Goal: Task Accomplishment & Management: Complete application form

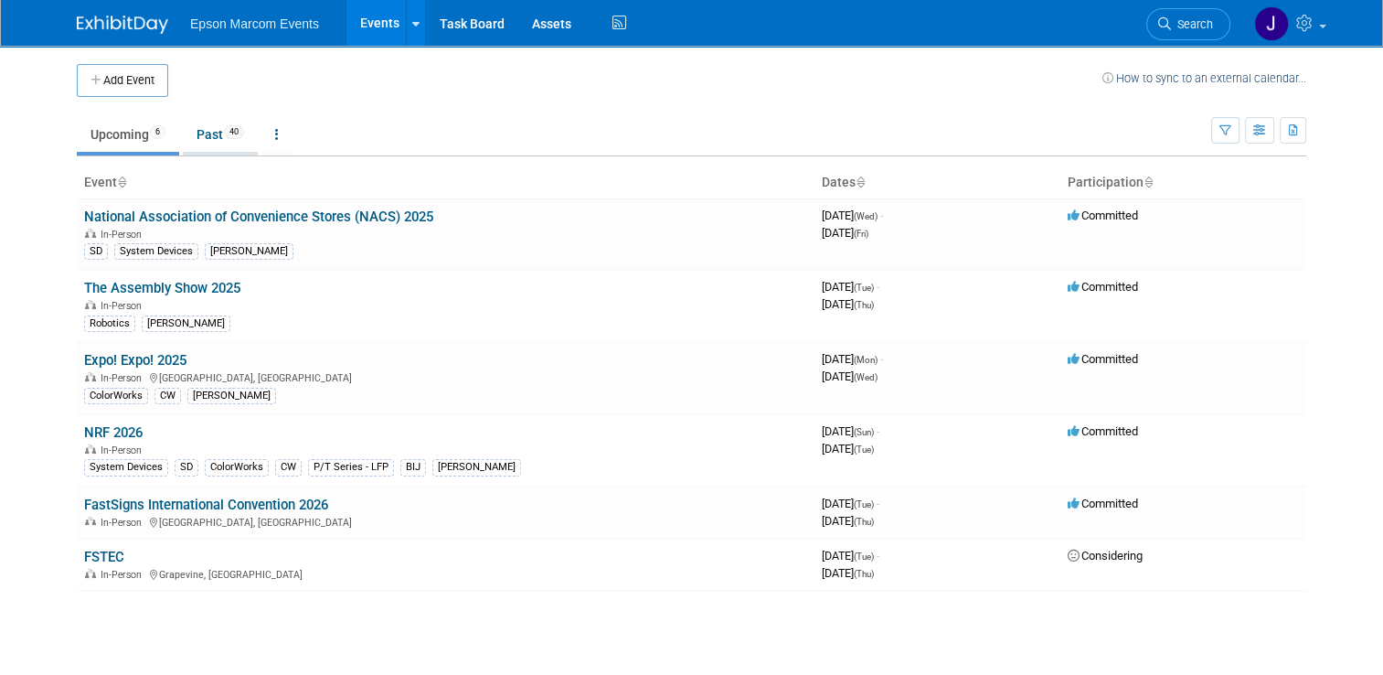
click at [196, 134] on link "Past 40" at bounding box center [220, 134] width 75 height 35
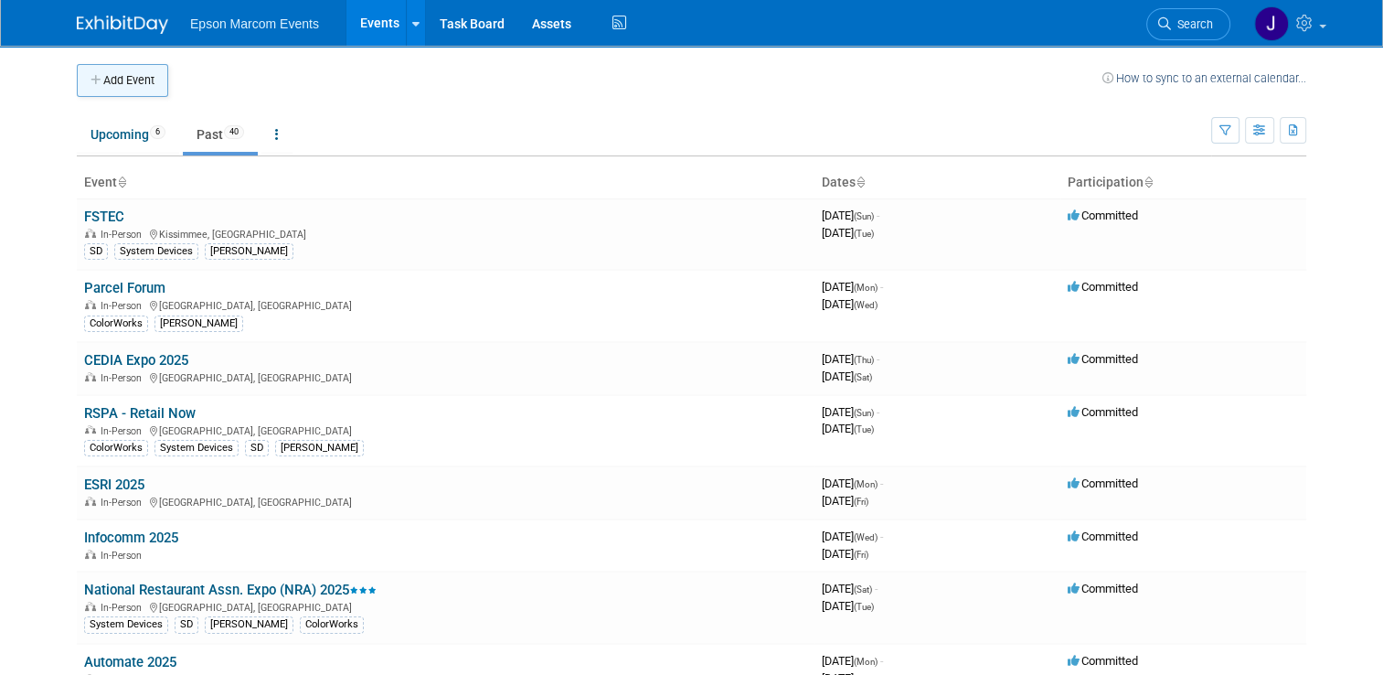
click at [145, 68] on button "Add Event" at bounding box center [122, 80] width 91 height 33
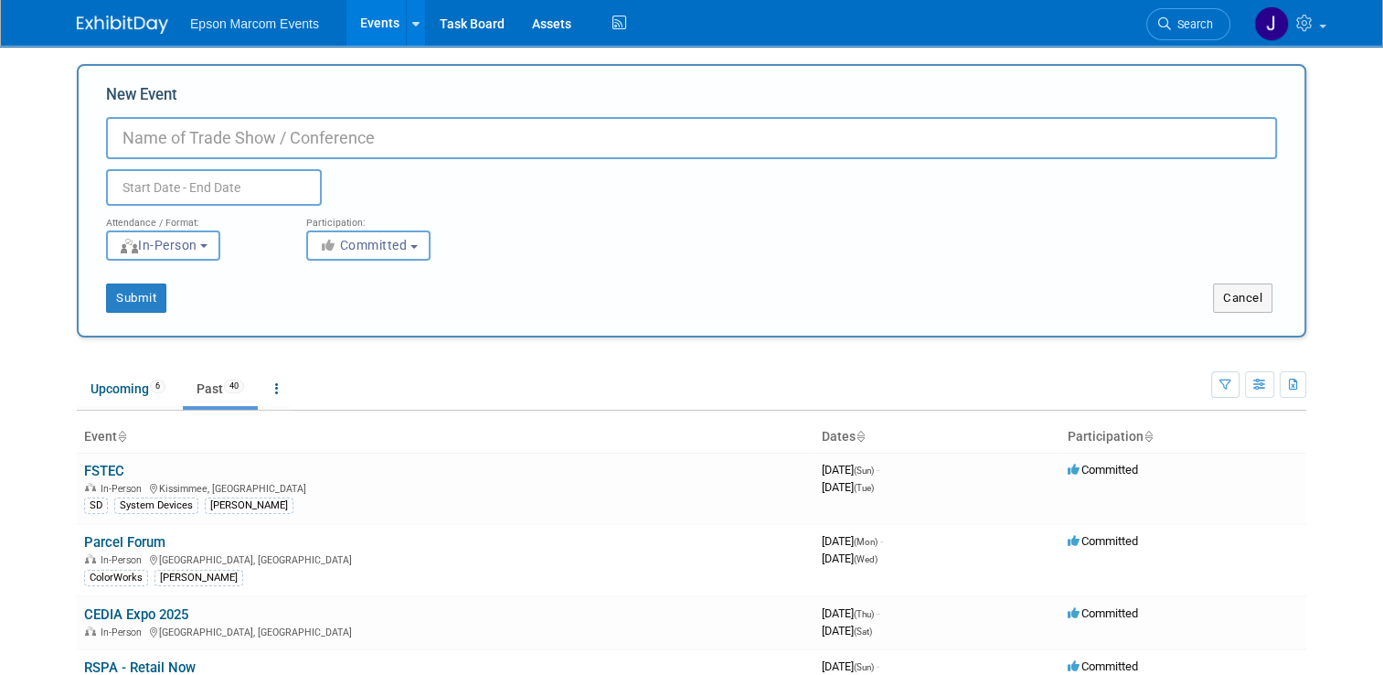
click at [236, 133] on input "New Event" at bounding box center [691, 138] width 1171 height 42
type input "Alpha Graphics 2025 Chicago IL"
click at [240, 186] on input "text" at bounding box center [214, 187] width 216 height 37
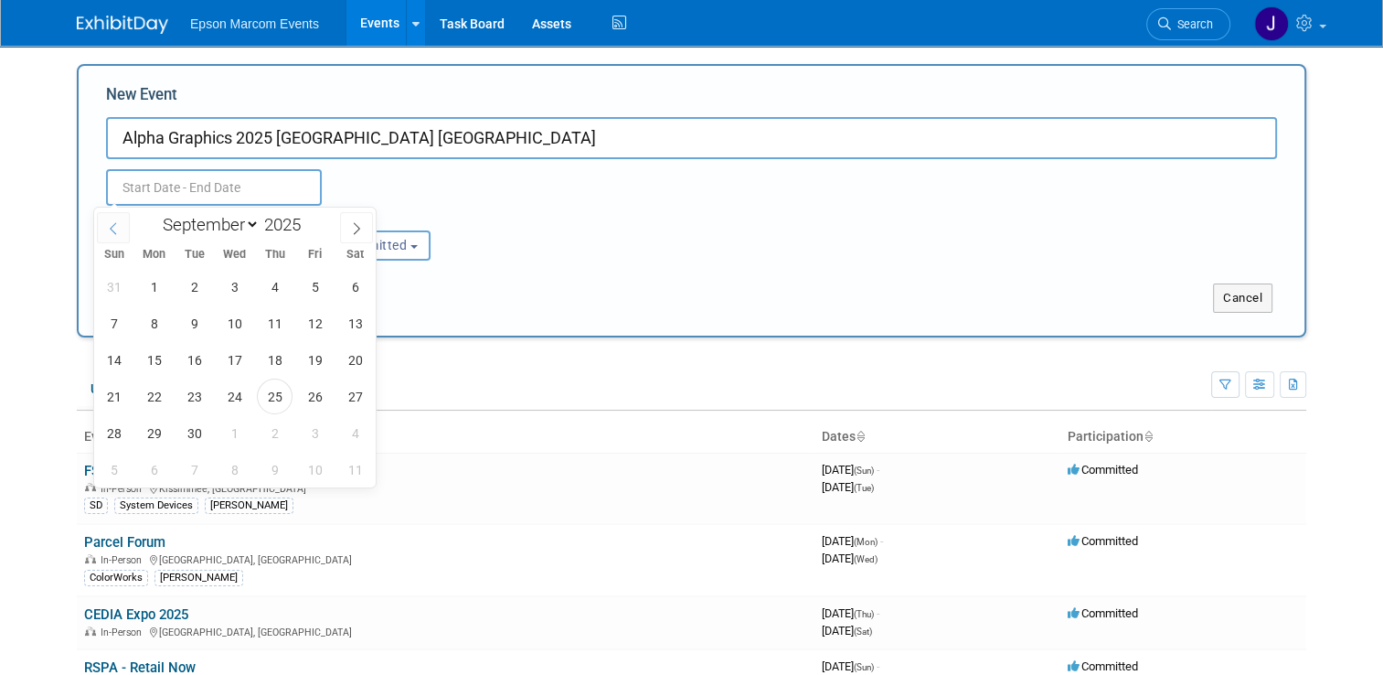
click at [123, 228] on span at bounding box center [113, 227] width 33 height 31
click at [112, 225] on icon at bounding box center [113, 228] width 6 height 12
select select "6"
click at [270, 319] on span "10" at bounding box center [275, 323] width 36 height 36
click at [357, 320] on span "12" at bounding box center [355, 323] width 36 height 36
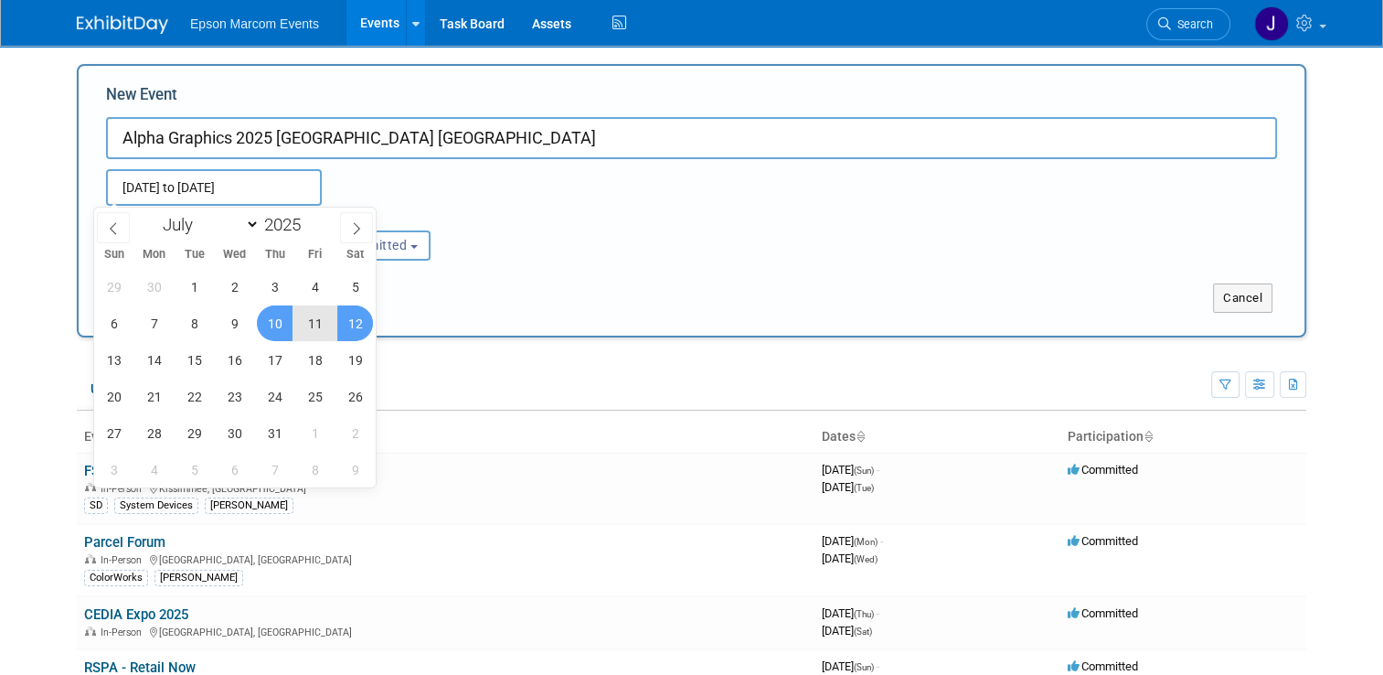
type input "Jul 10, 2025 to Jul 12, 2025"
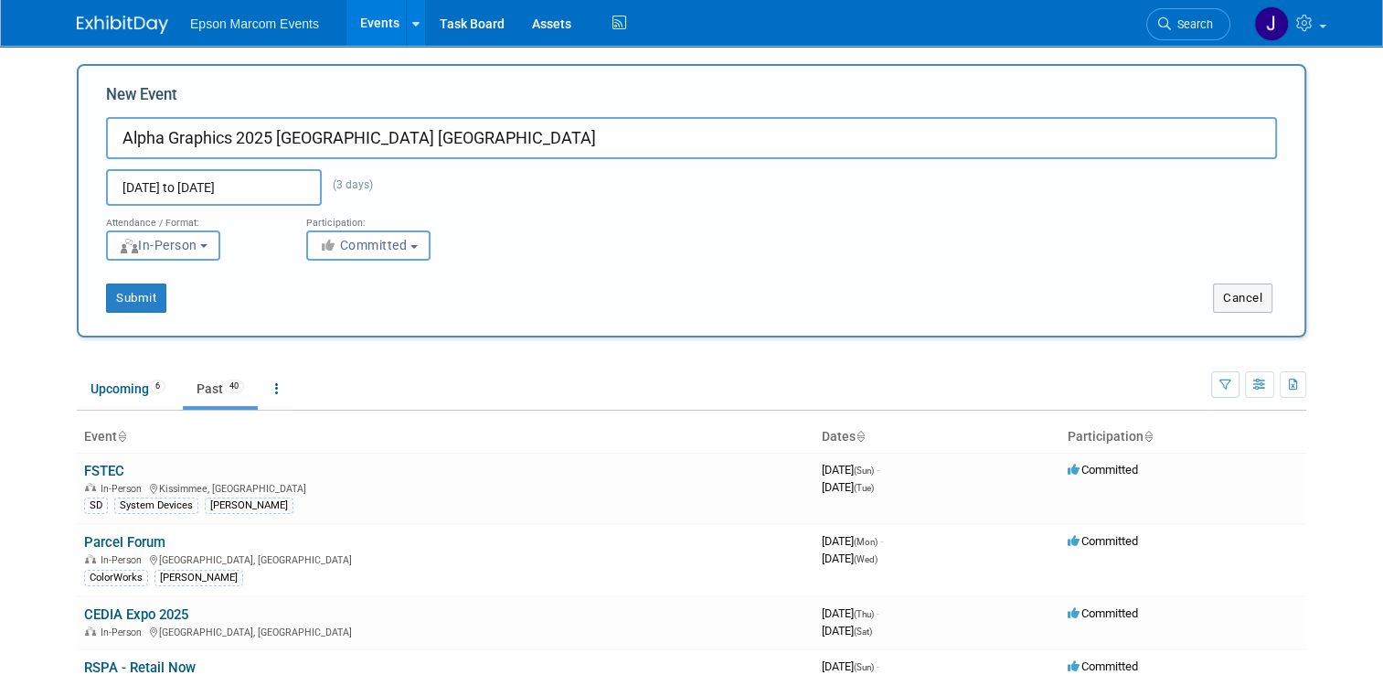
click at [556, 254] on div "Attendance / Format: <img src="https://www.exhibitday.com/Images/Format-InPerso…" at bounding box center [691, 233] width 1199 height 55
click at [117, 296] on button "Submit" at bounding box center [136, 297] width 60 height 29
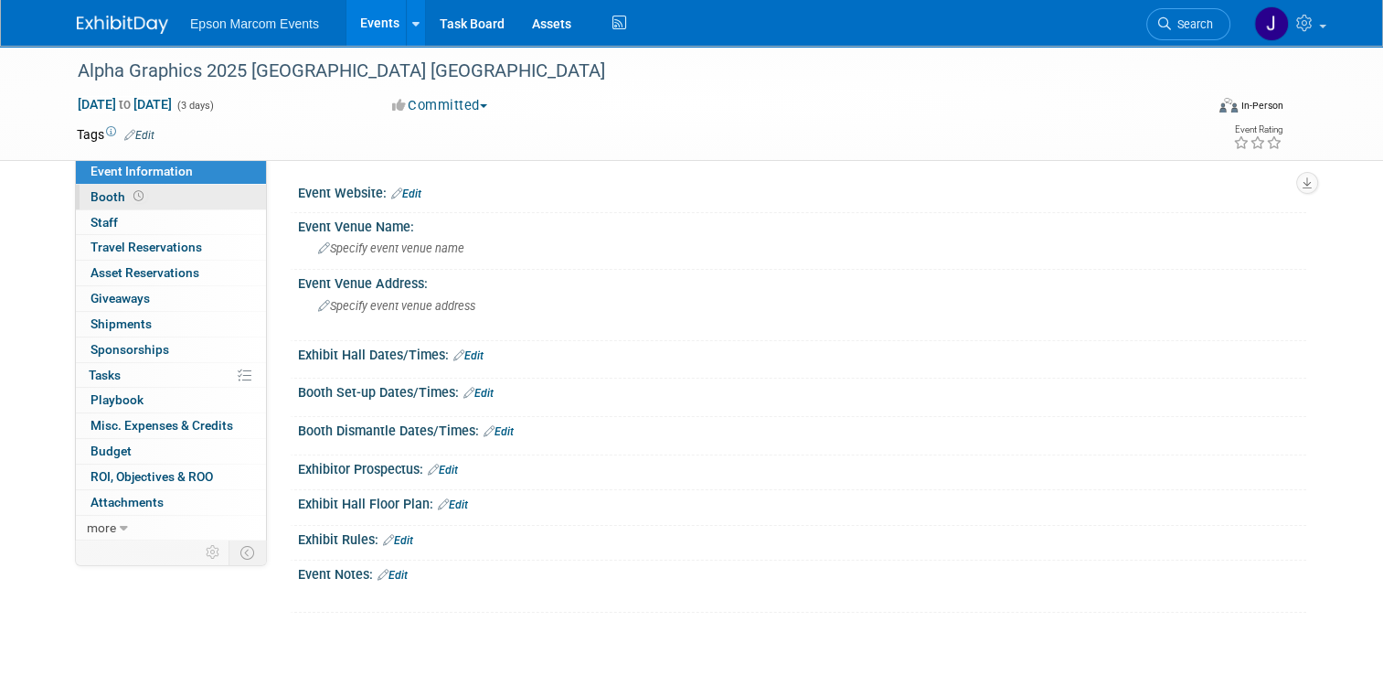
click at [100, 192] on span "Booth" at bounding box center [119, 196] width 57 height 15
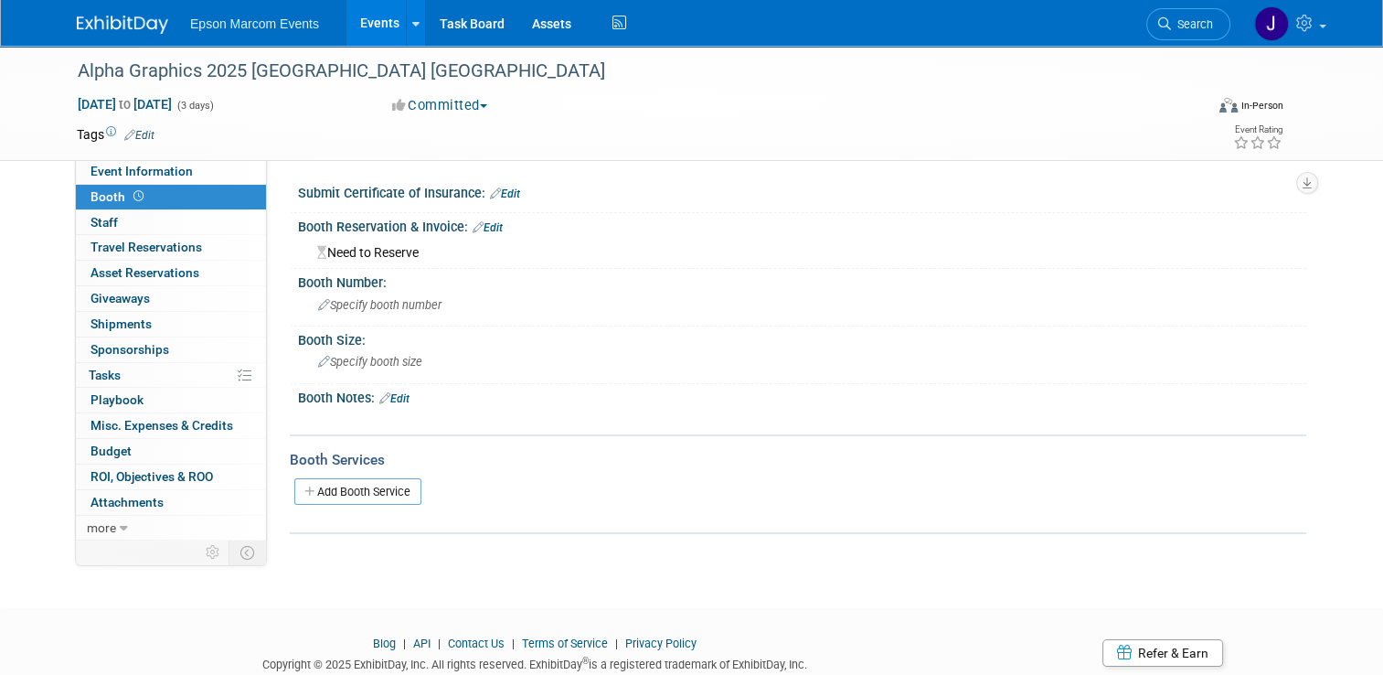
click at [390, 396] on link "Edit" at bounding box center [394, 398] width 30 height 13
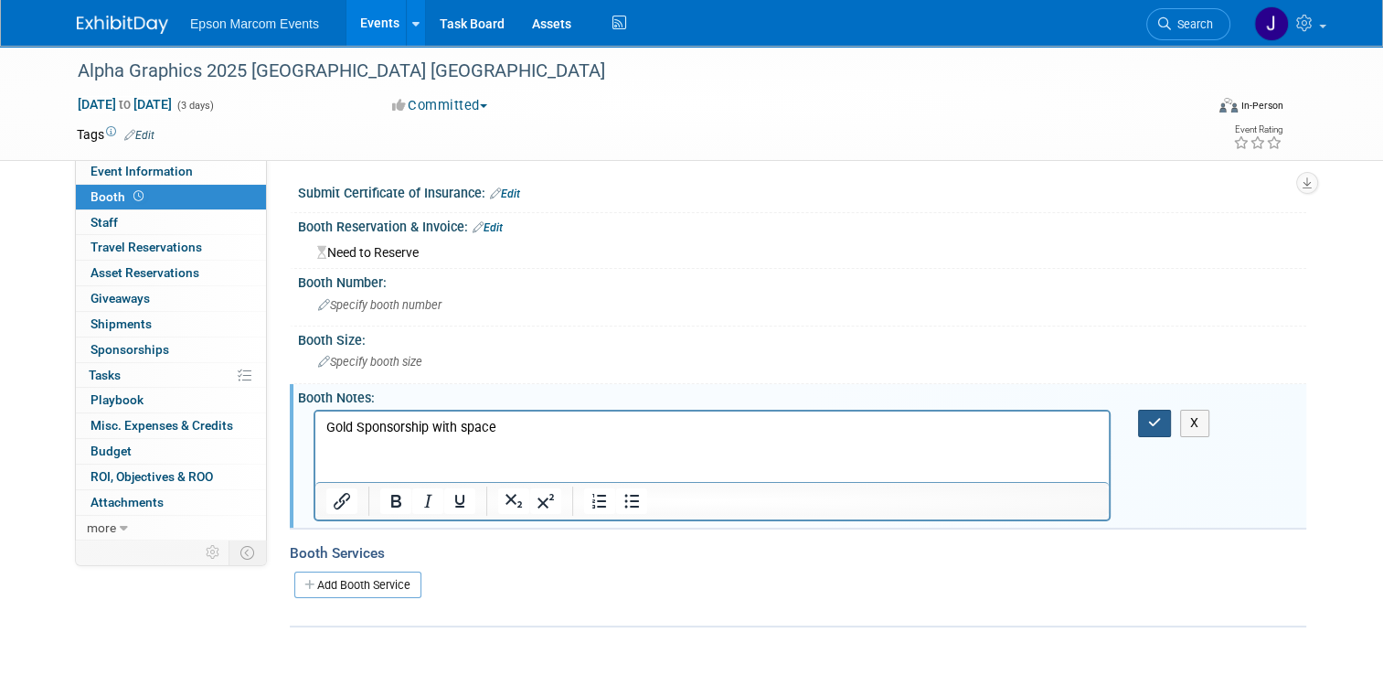
click at [1167, 411] on button "button" at bounding box center [1155, 423] width 34 height 27
